Goal: Check status

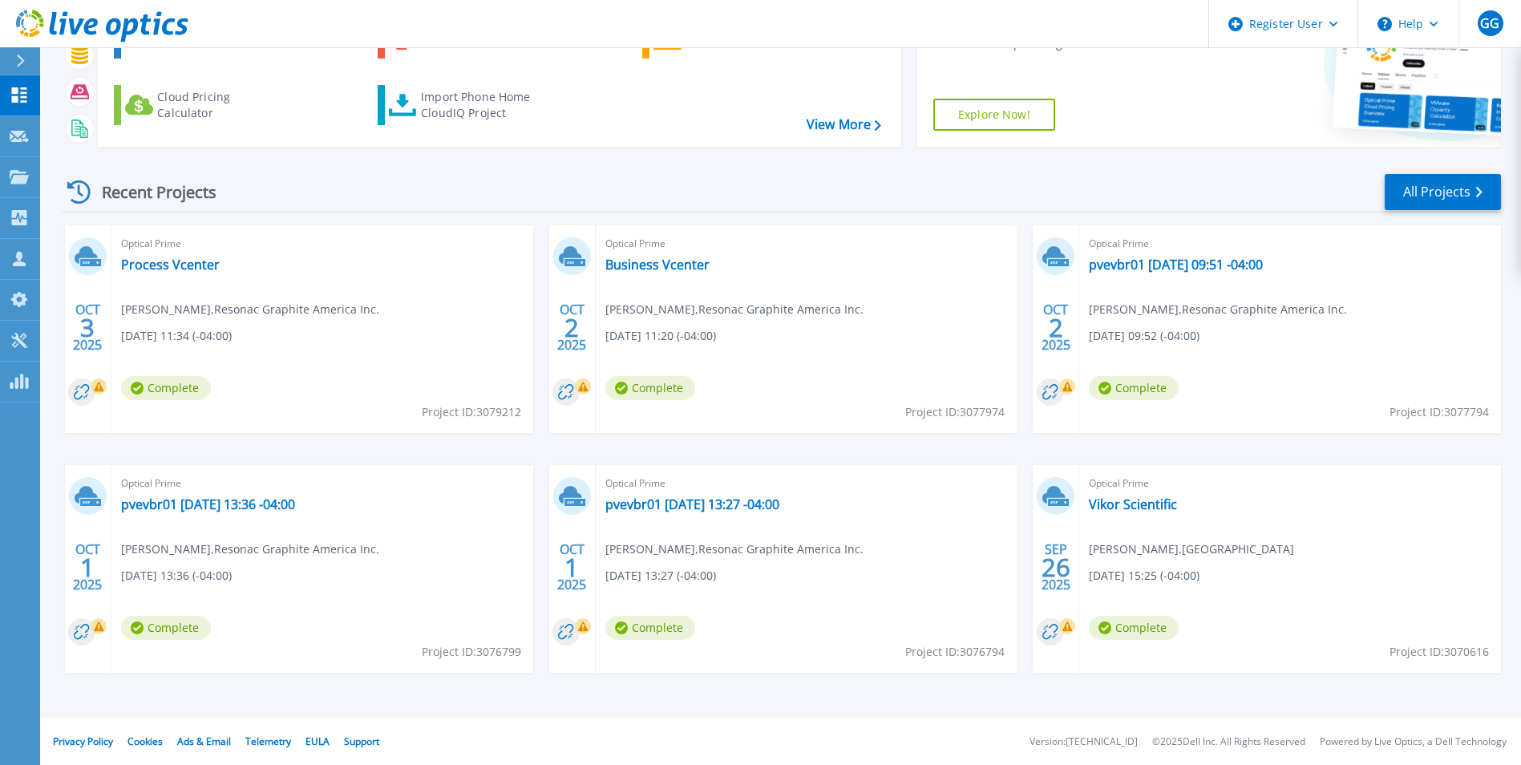
scroll to position [123, 0]
click at [658, 506] on link "pvevbr01 [DATE] 13:27 -04:00" at bounding box center [692, 503] width 174 height 16
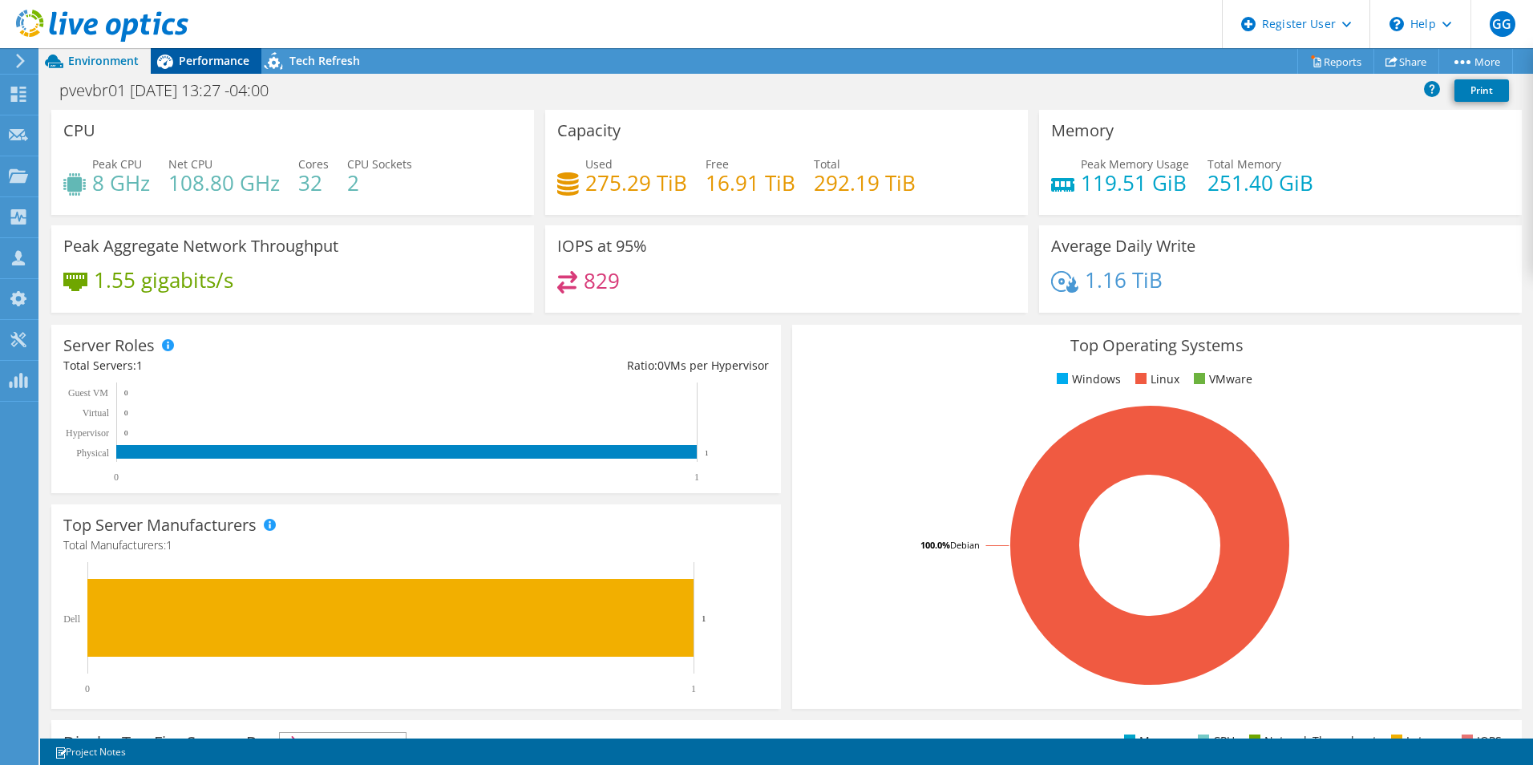
click at [206, 63] on span "Performance" at bounding box center [214, 60] width 71 height 15
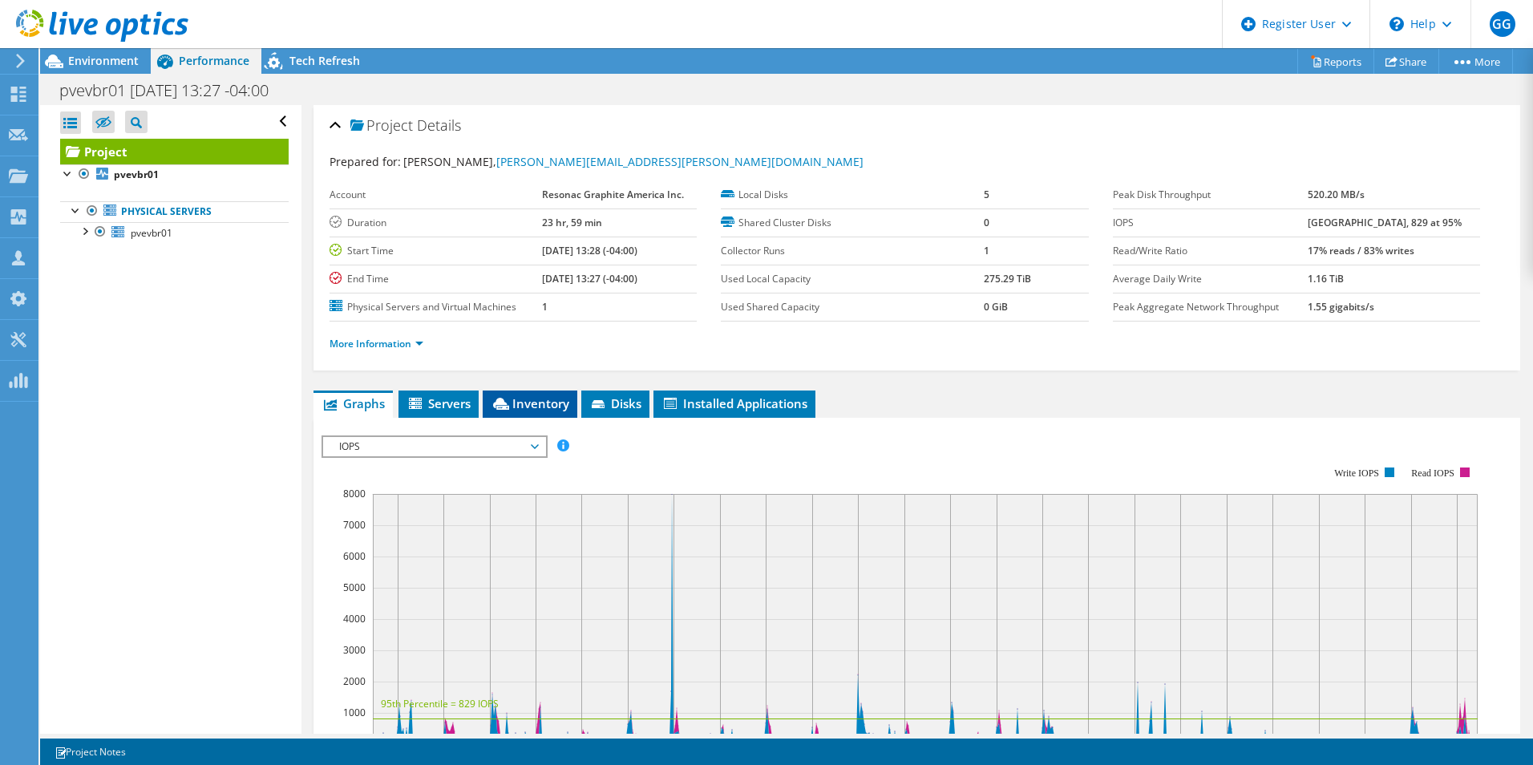
click at [502, 403] on icon at bounding box center [501, 404] width 16 height 12
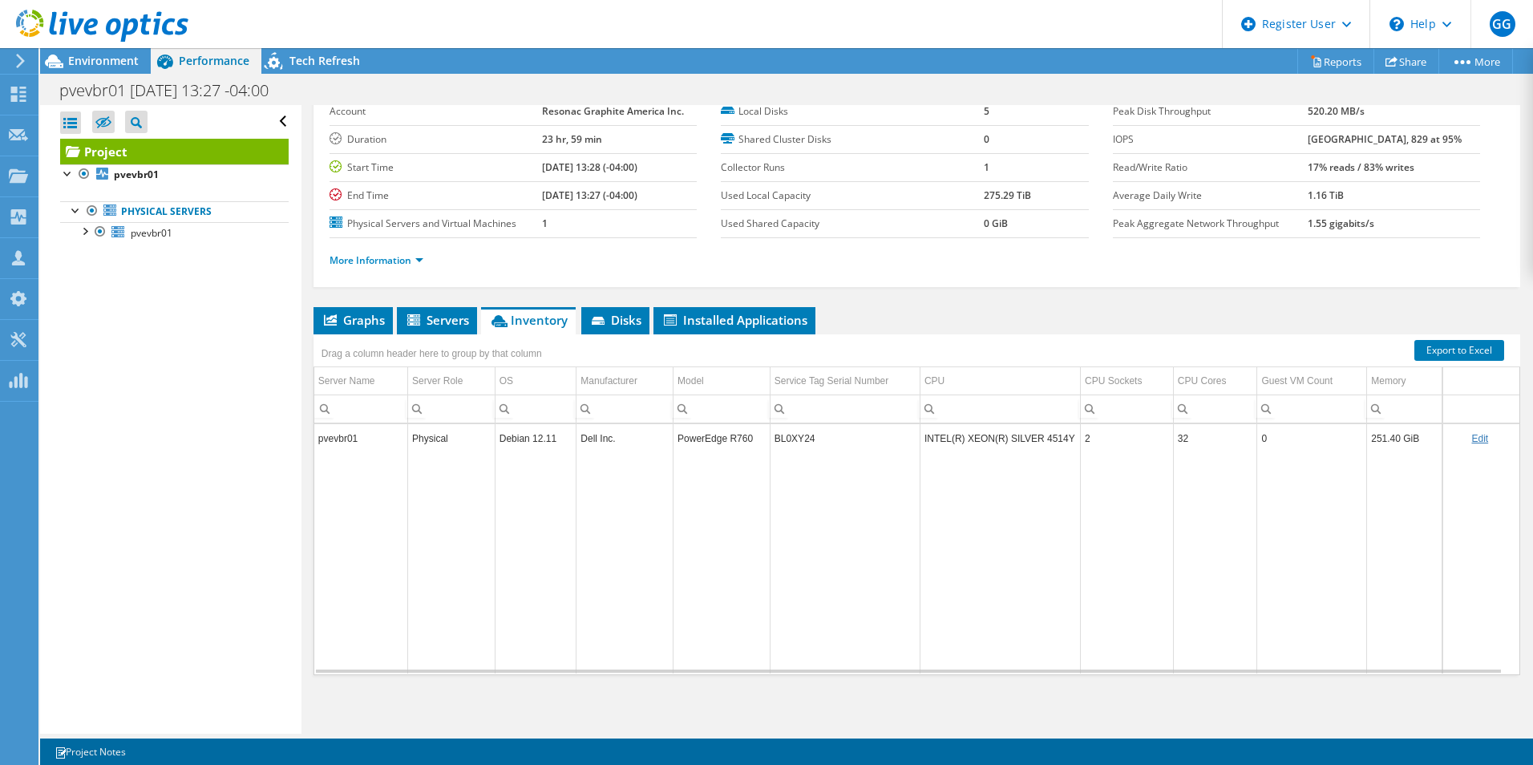
scroll to position [86, 0]
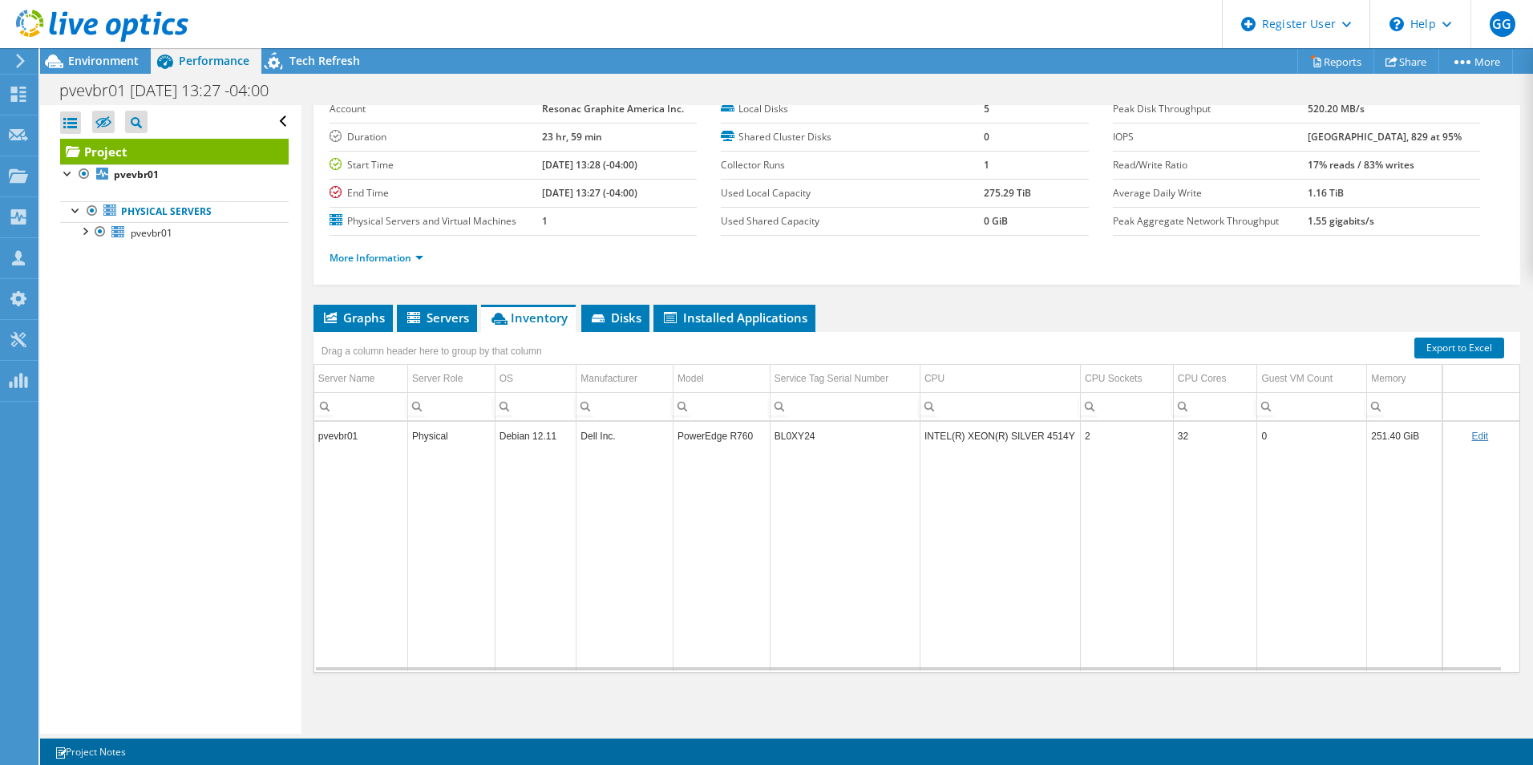
click at [784, 436] on td "BL0XY24" at bounding box center [845, 436] width 150 height 28
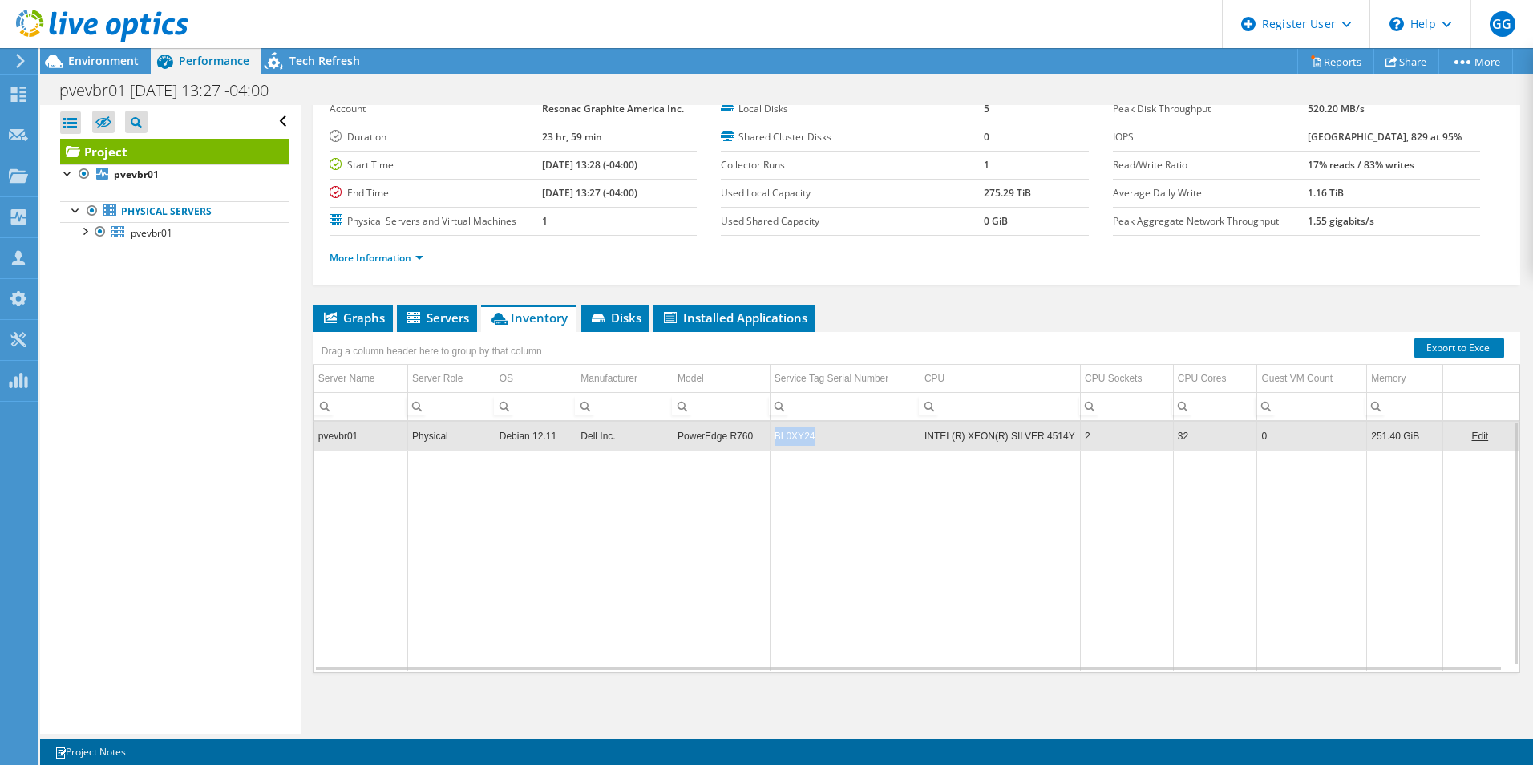
click at [784, 436] on td "BL0XY24" at bounding box center [845, 436] width 150 height 28
copy td "BL0XY24"
